Goal: Task Accomplishment & Management: Manage account settings

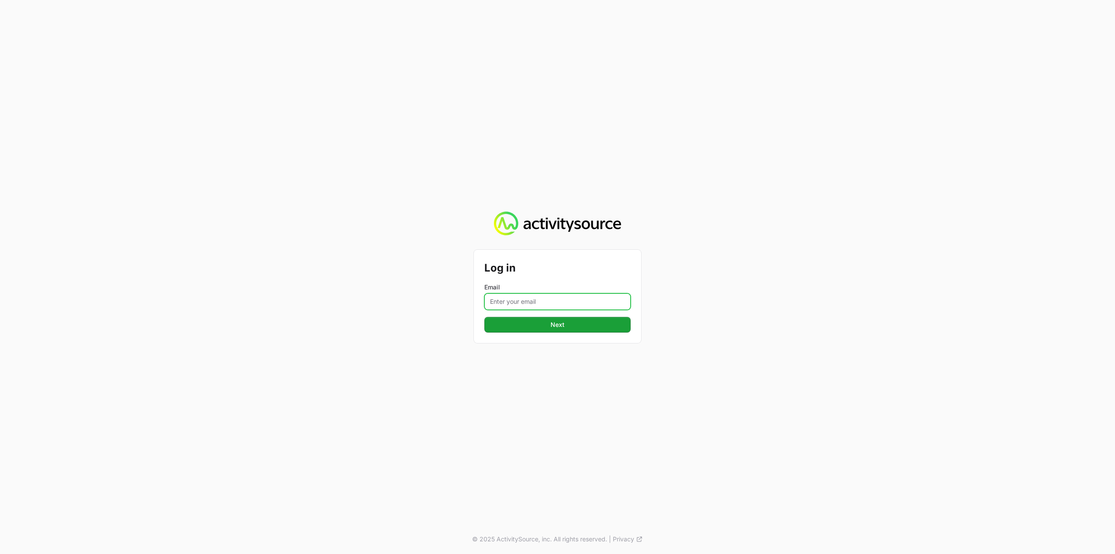
click at [582, 305] on input "Email" at bounding box center [557, 301] width 146 height 17
type input "[PERSON_NAME][EMAIL_ADDRESS][DOMAIN_NAME]"
click at [580, 324] on span "Next" at bounding box center [558, 324] width 136 height 10
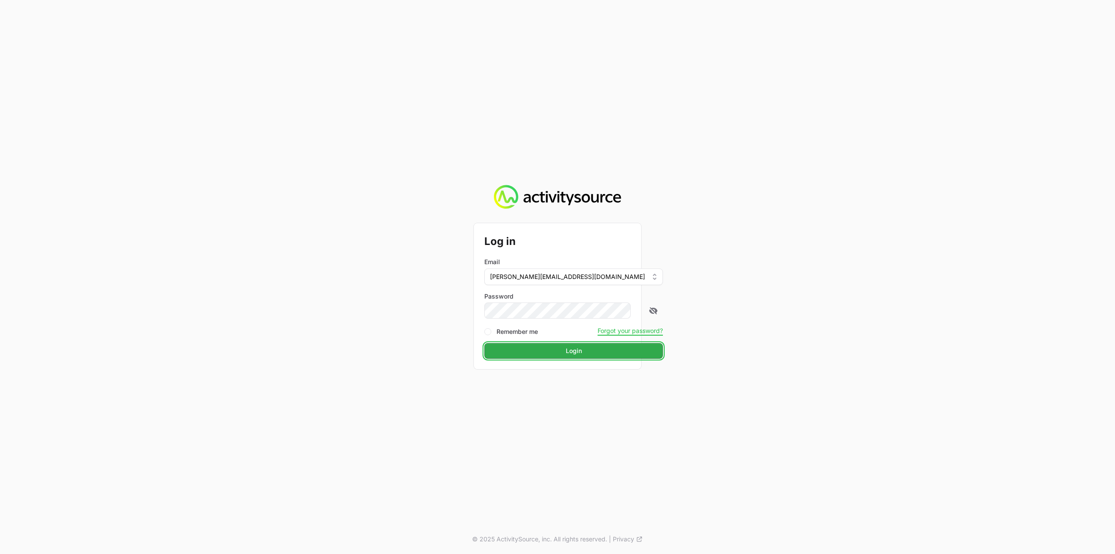
click at [565, 352] on span "Login" at bounding box center [574, 350] width 168 height 10
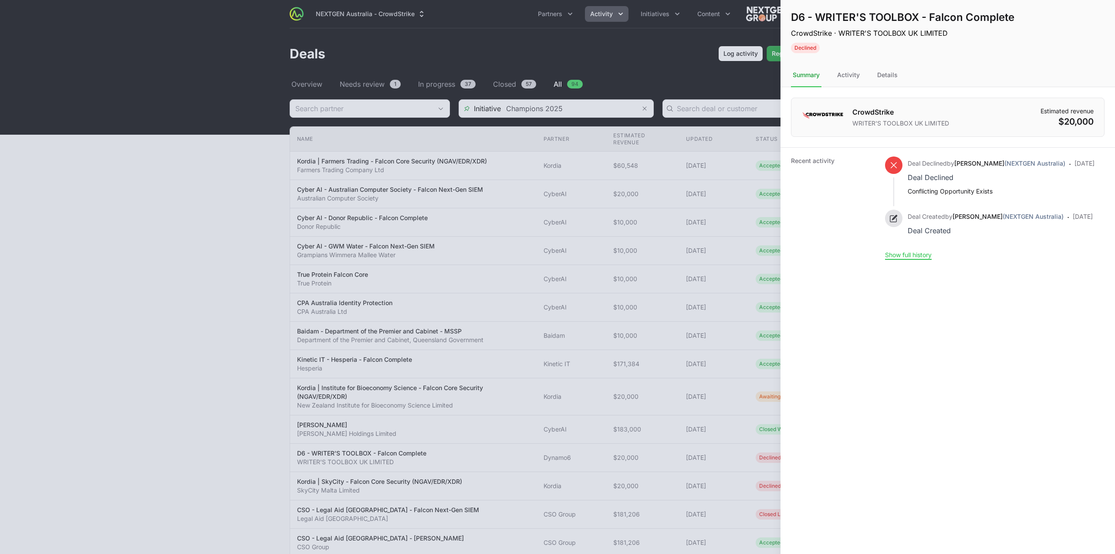
click at [694, 181] on div at bounding box center [557, 277] width 1115 height 554
